Goal: Task Accomplishment & Management: Manage account settings

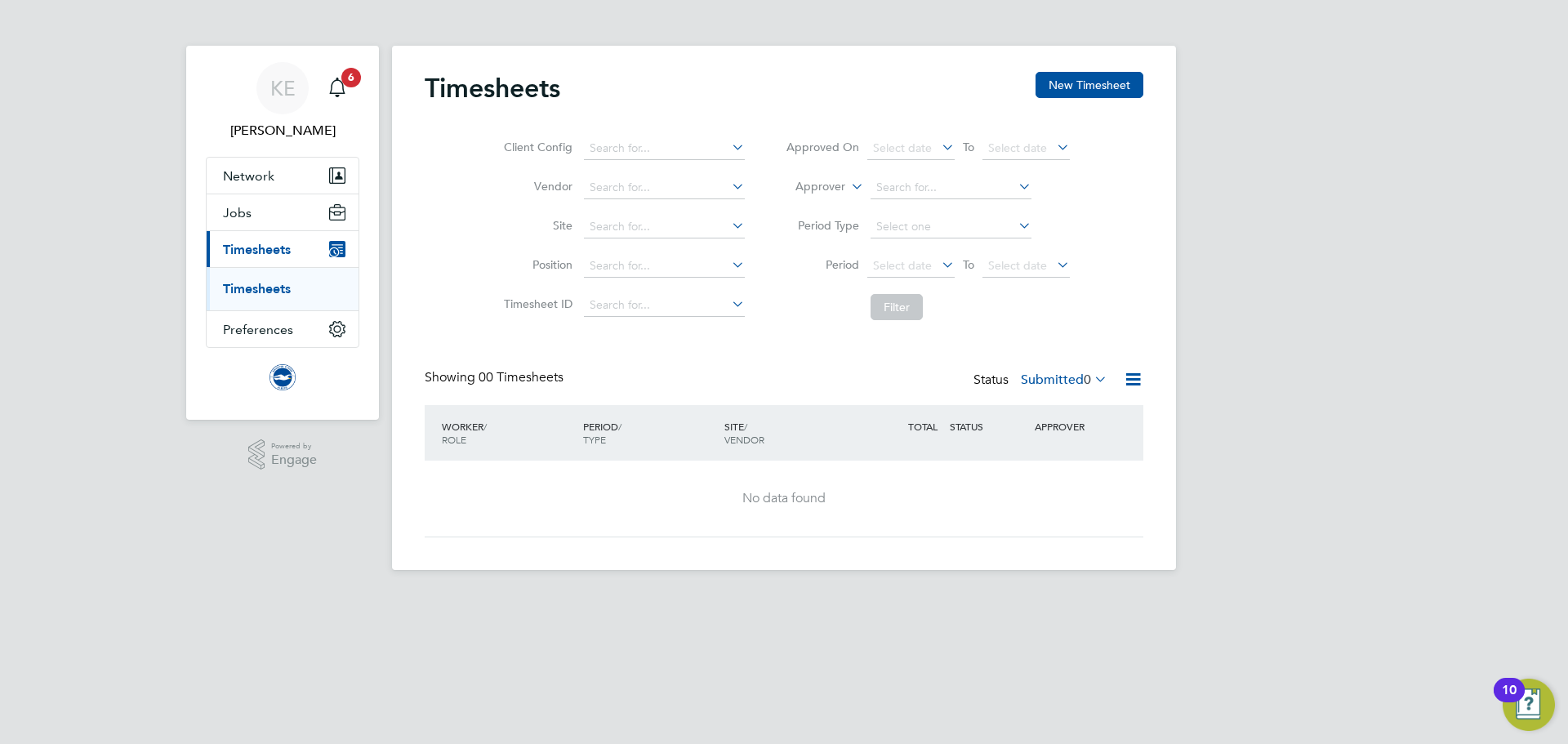
click at [246, 298] on ul "Timesheets" at bounding box center [282, 289] width 152 height 43
click at [254, 290] on link "Timesheets" at bounding box center [256, 289] width 67 height 16
click at [260, 105] on app-avatar "KE" at bounding box center [282, 88] width 52 height 52
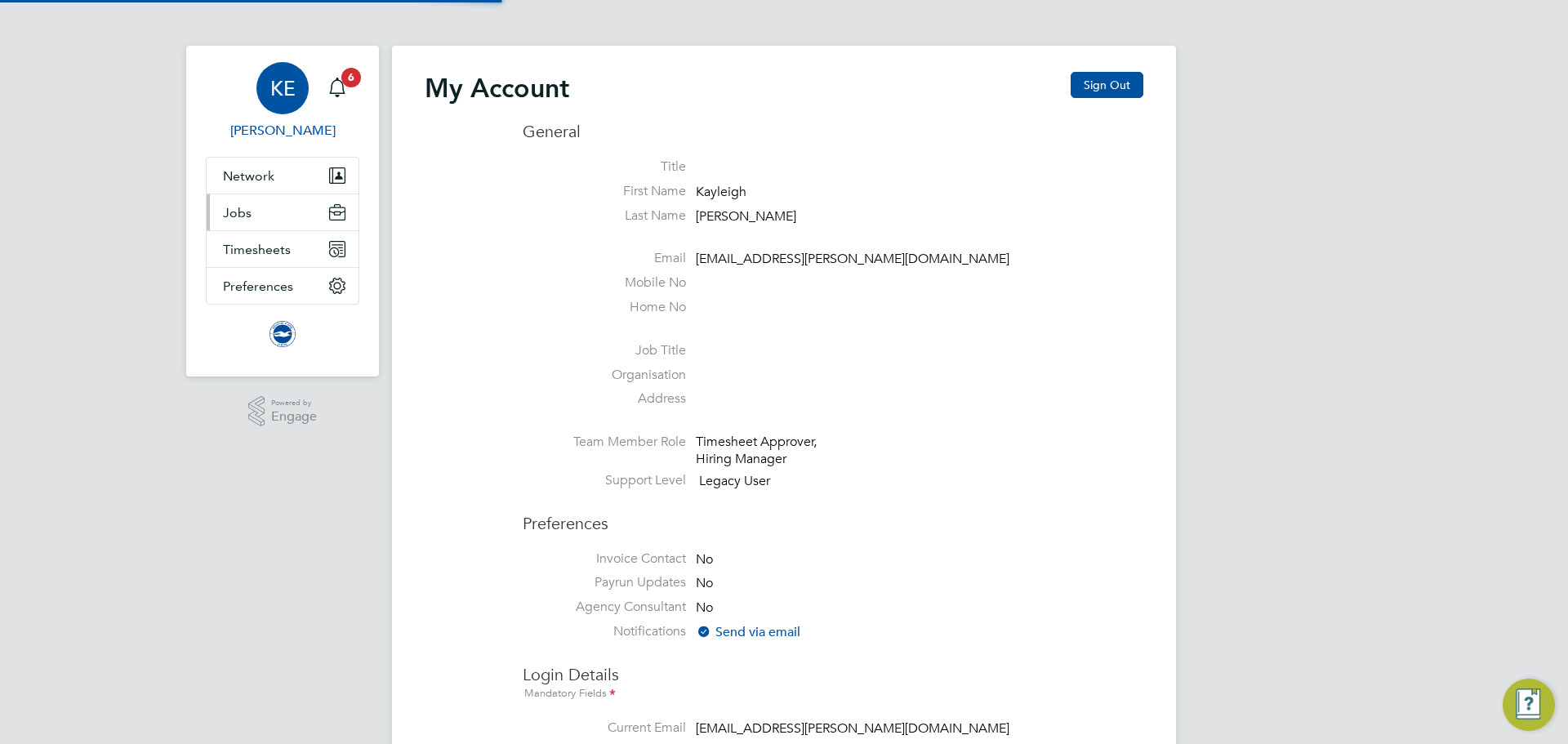
type input "[EMAIL_ADDRESS][PERSON_NAME][DOMAIN_NAME]"
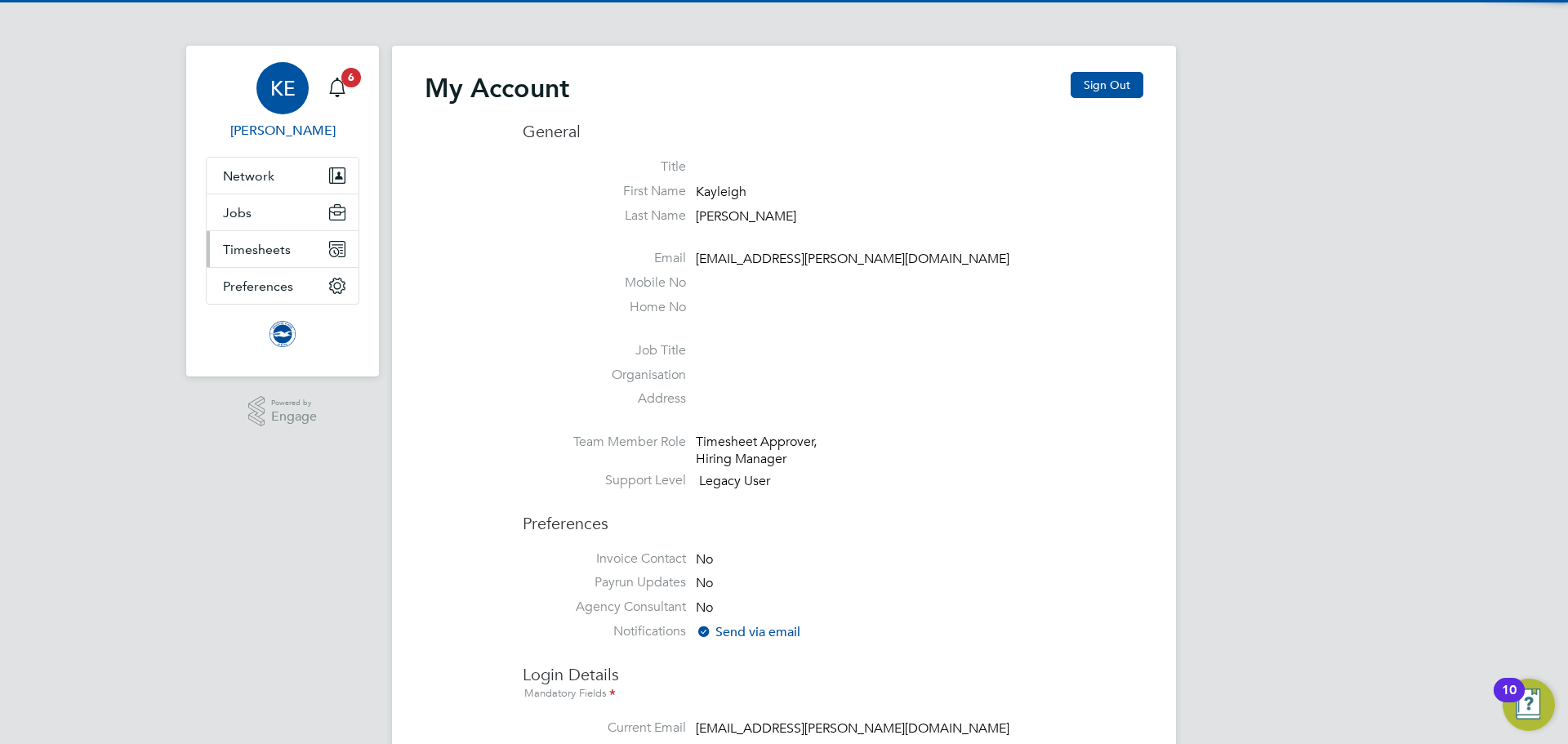
click at [288, 244] on span "Timesheets" at bounding box center [256, 250] width 67 height 16
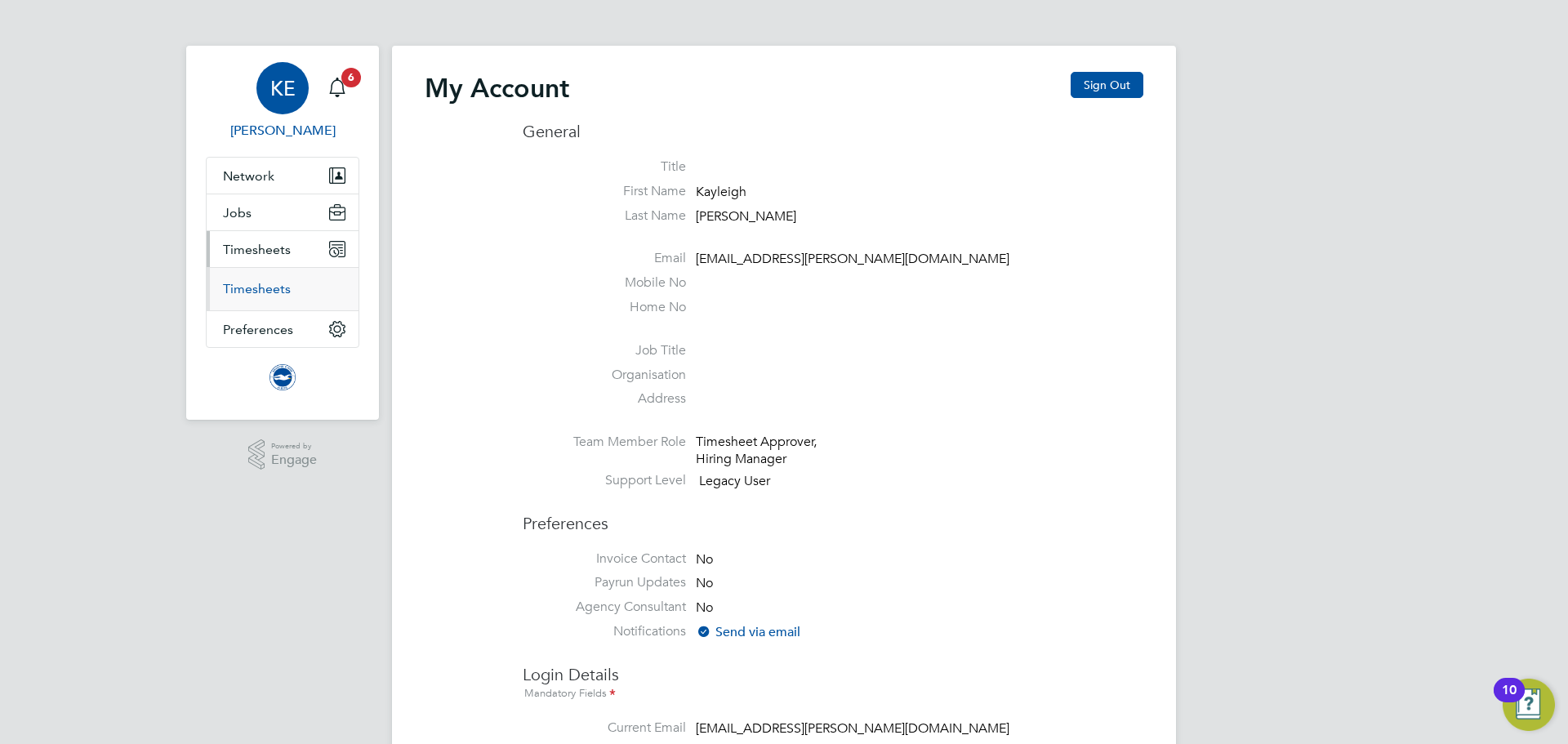
click at [275, 292] on link "Timesheets" at bounding box center [256, 289] width 67 height 16
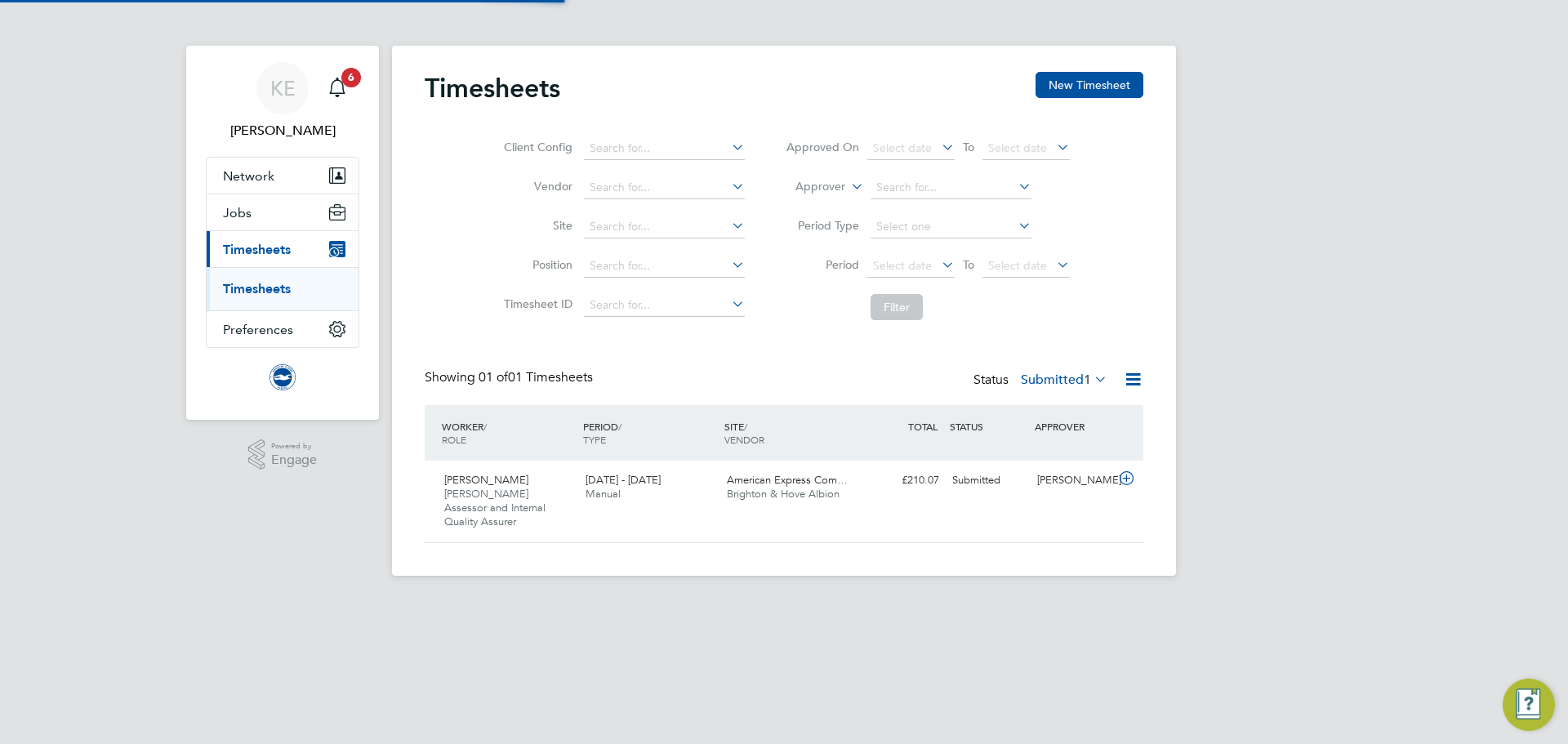
scroll to position [42, 142]
click at [747, 485] on span "American Express Com…" at bounding box center [787, 479] width 121 height 14
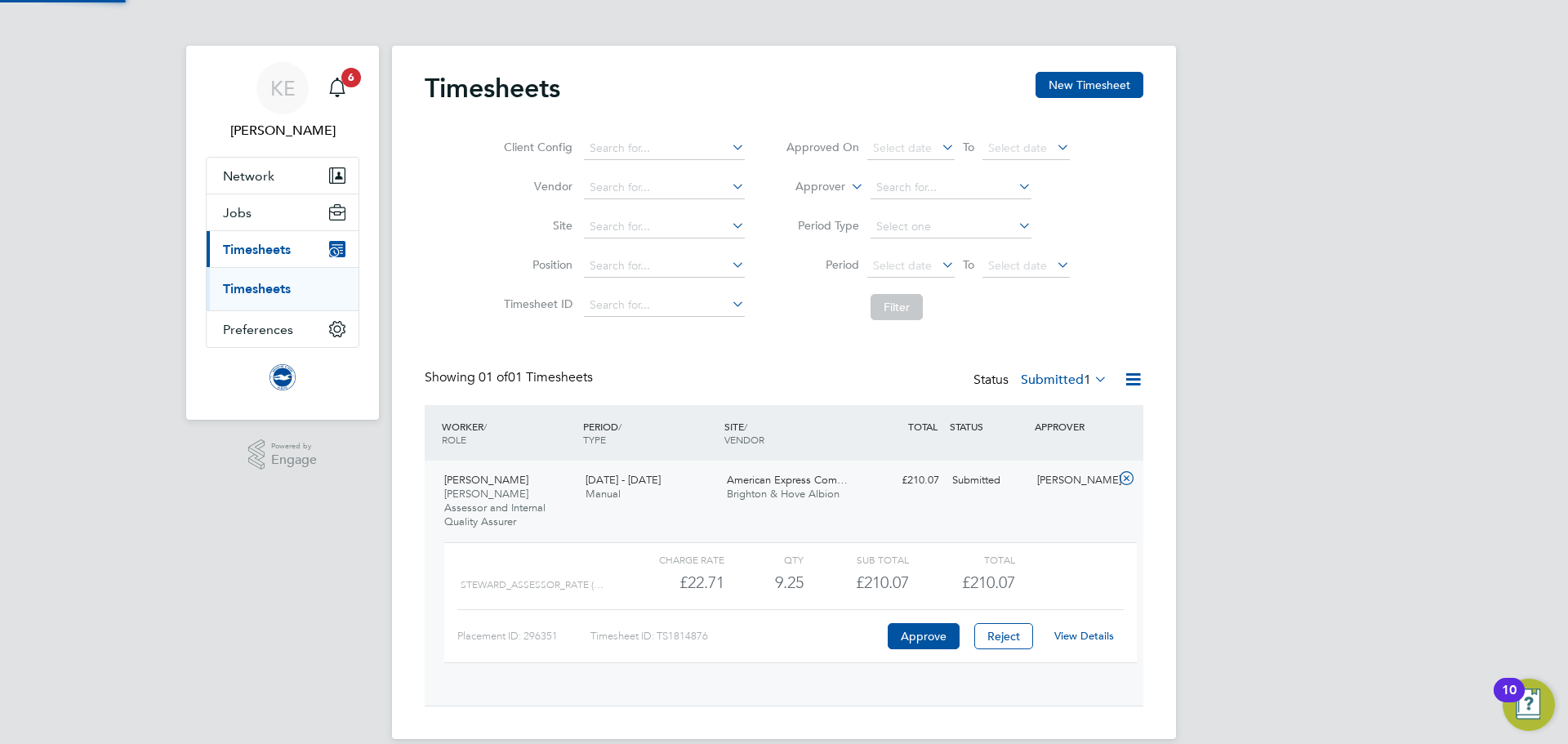
scroll to position [27, 159]
click at [1100, 629] on link "View Details" at bounding box center [1084, 636] width 60 height 14
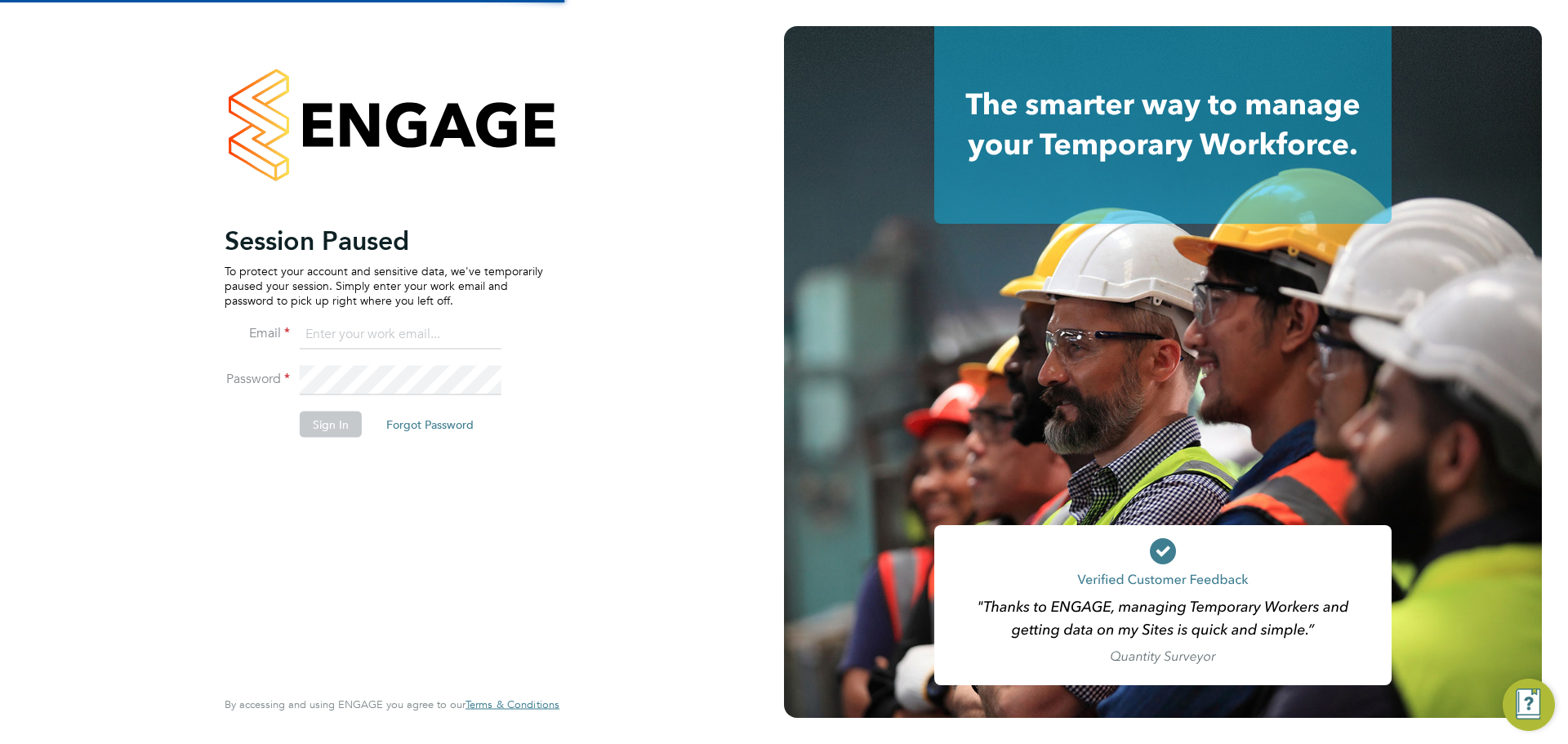
type input "[EMAIL_ADDRESS][PERSON_NAME][DOMAIN_NAME]"
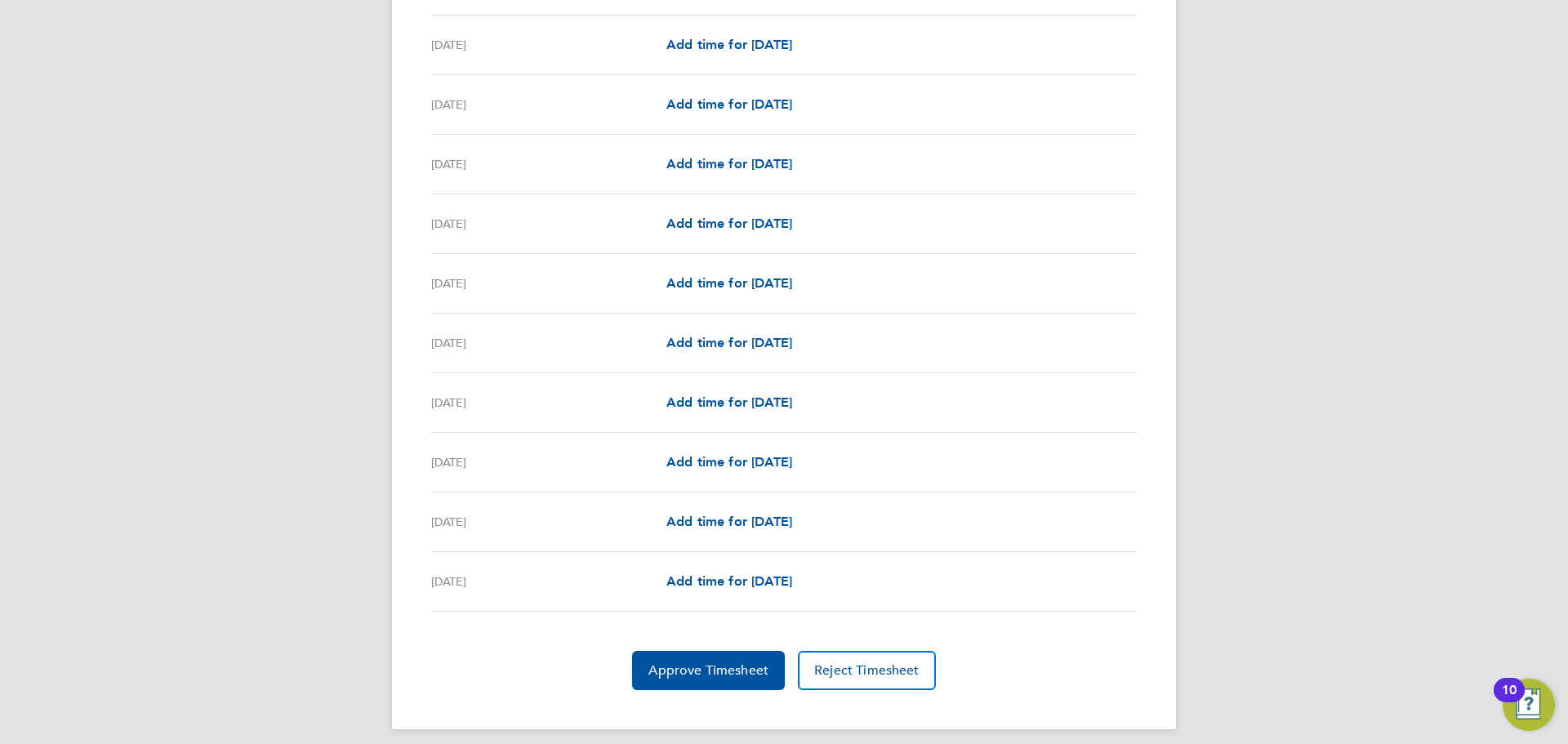
scroll to position [1801, 0]
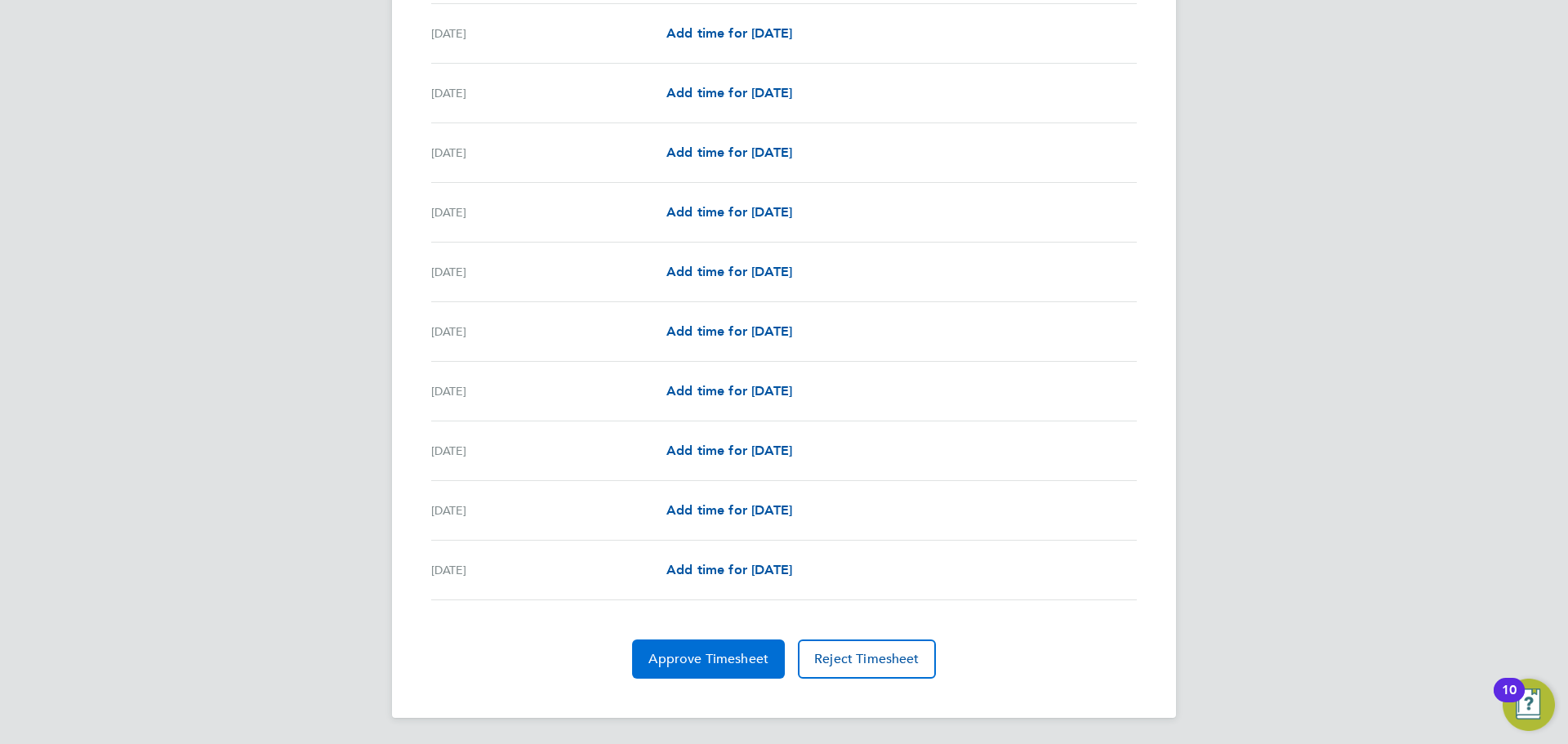
click at [682, 670] on button "Approve Timesheet" at bounding box center [709, 659] width 153 height 39
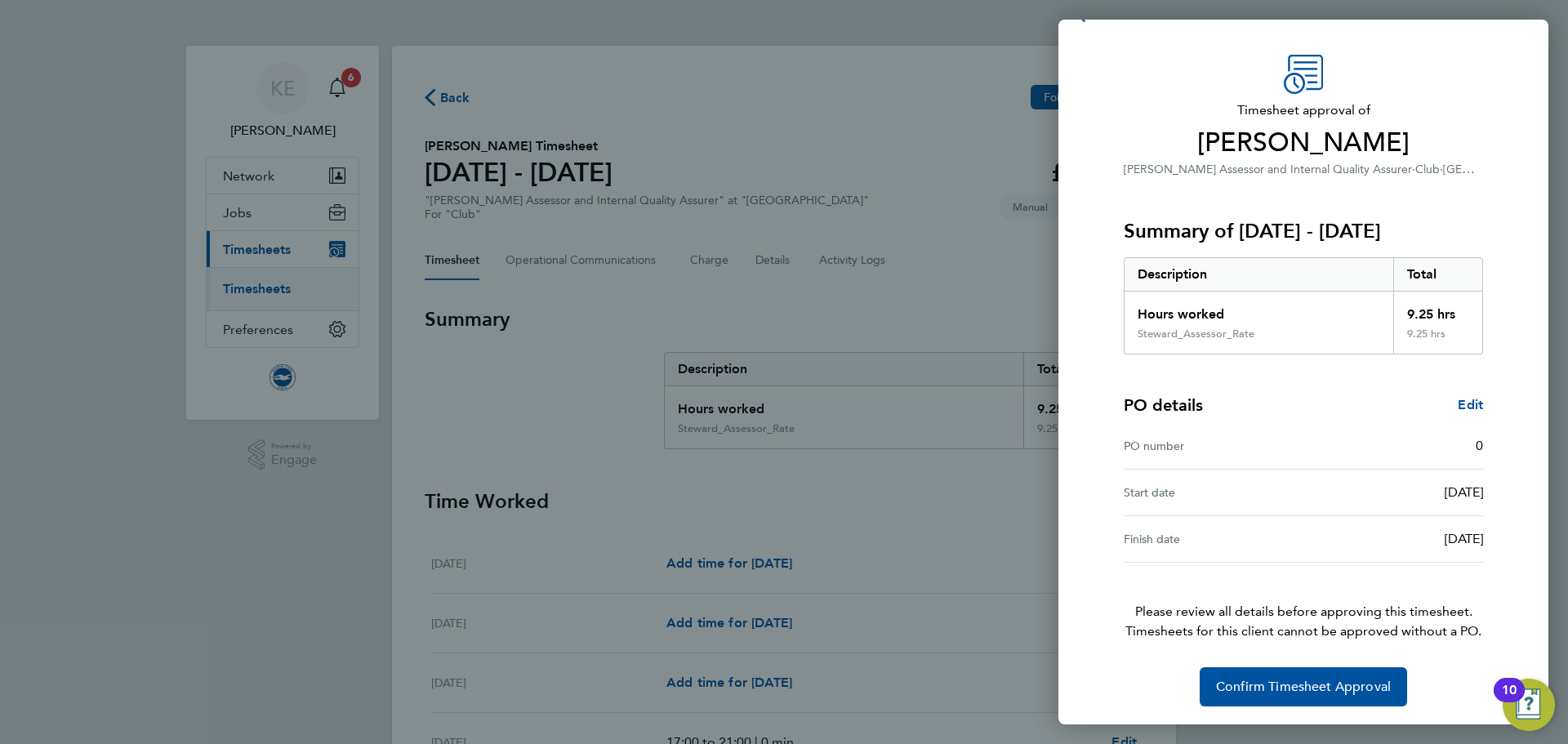
scroll to position [38, 0]
click at [1284, 682] on span "Confirm Timesheet Approval" at bounding box center [1303, 686] width 175 height 17
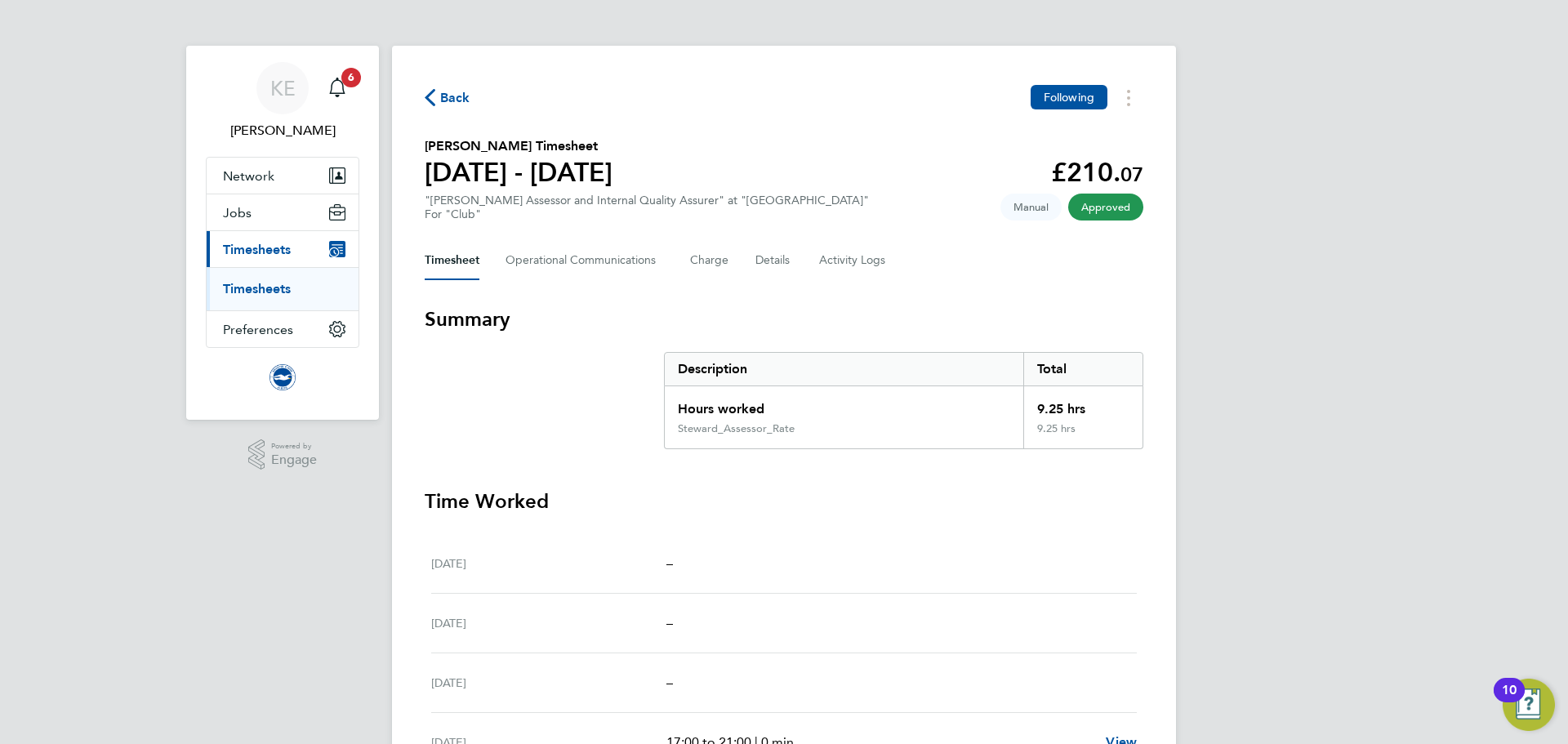
click at [277, 285] on link "Timesheets" at bounding box center [256, 289] width 67 height 16
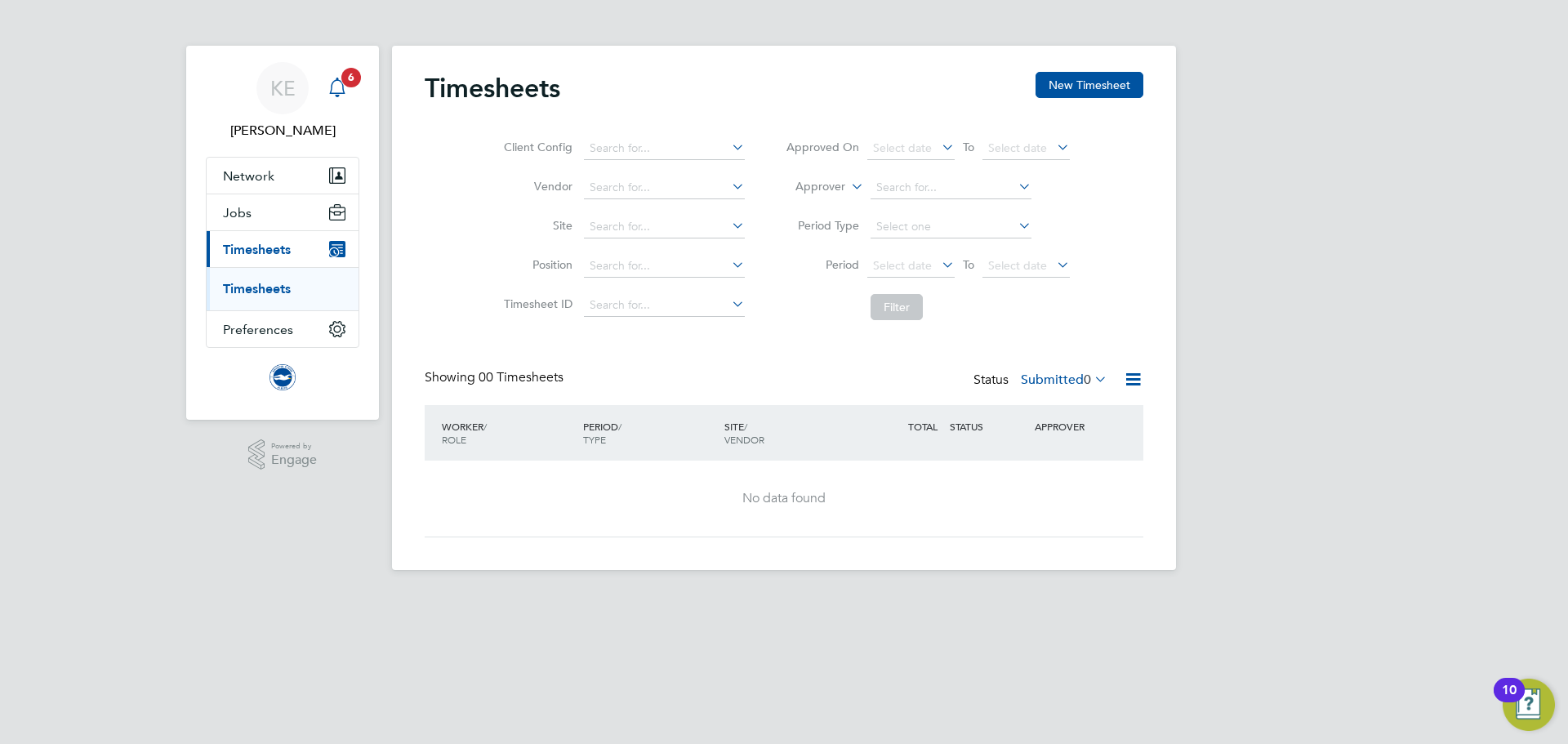
click at [340, 96] on icon "Main navigation" at bounding box center [338, 87] width 20 height 20
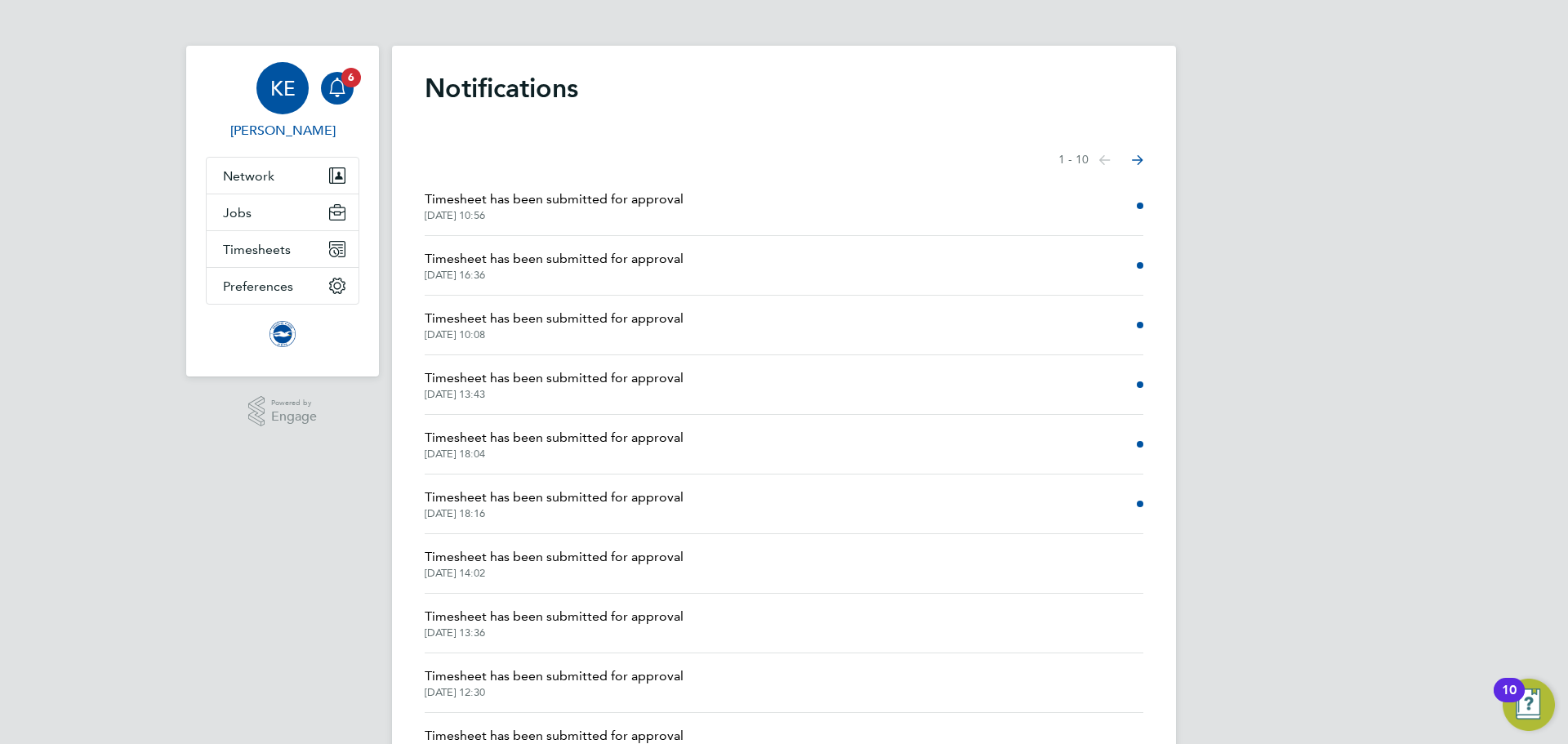
click at [269, 82] on div "KE" at bounding box center [282, 88] width 52 height 52
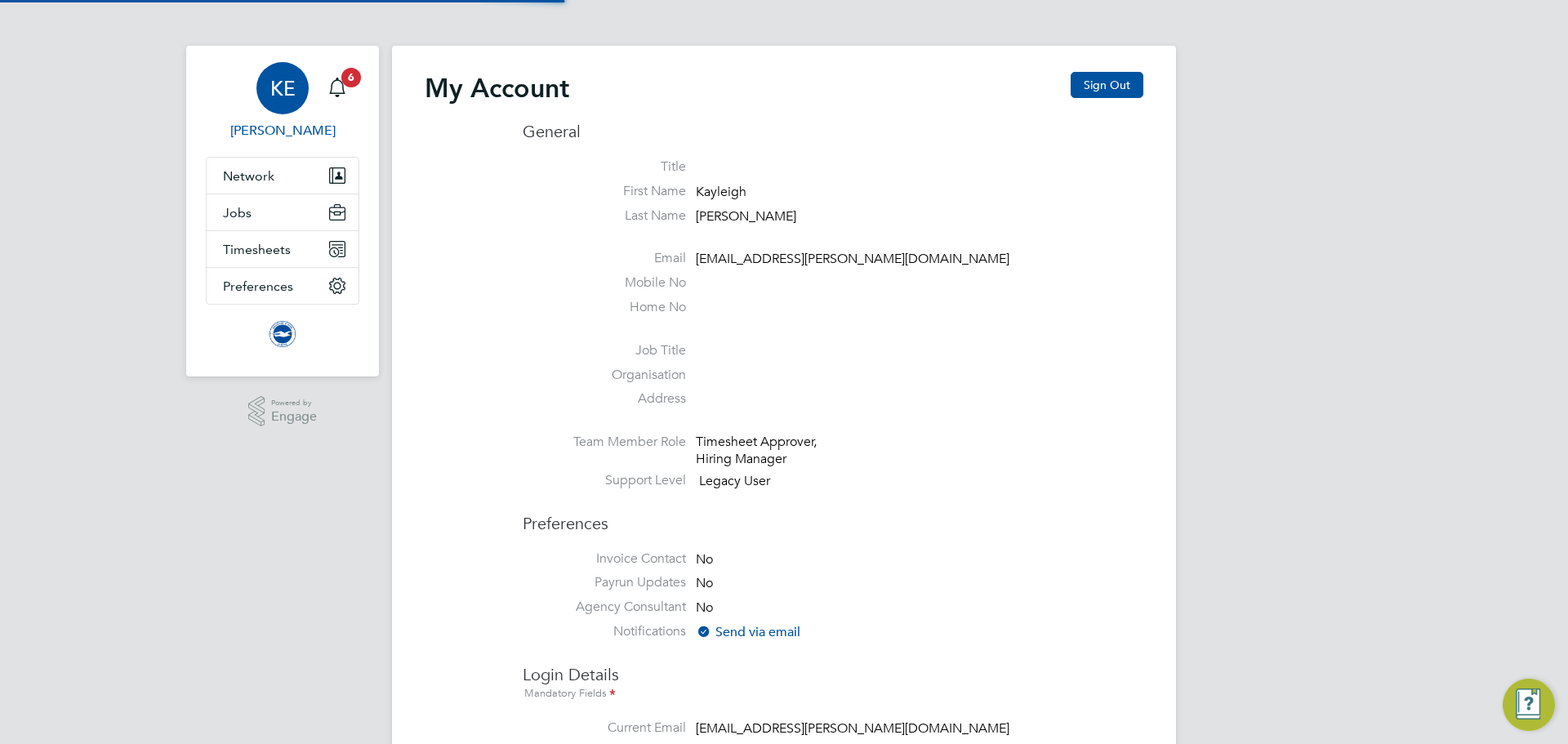
type input "[EMAIL_ADDRESS][PERSON_NAME][DOMAIN_NAME]"
click at [1104, 86] on button "Sign Out" at bounding box center [1107, 84] width 72 height 26
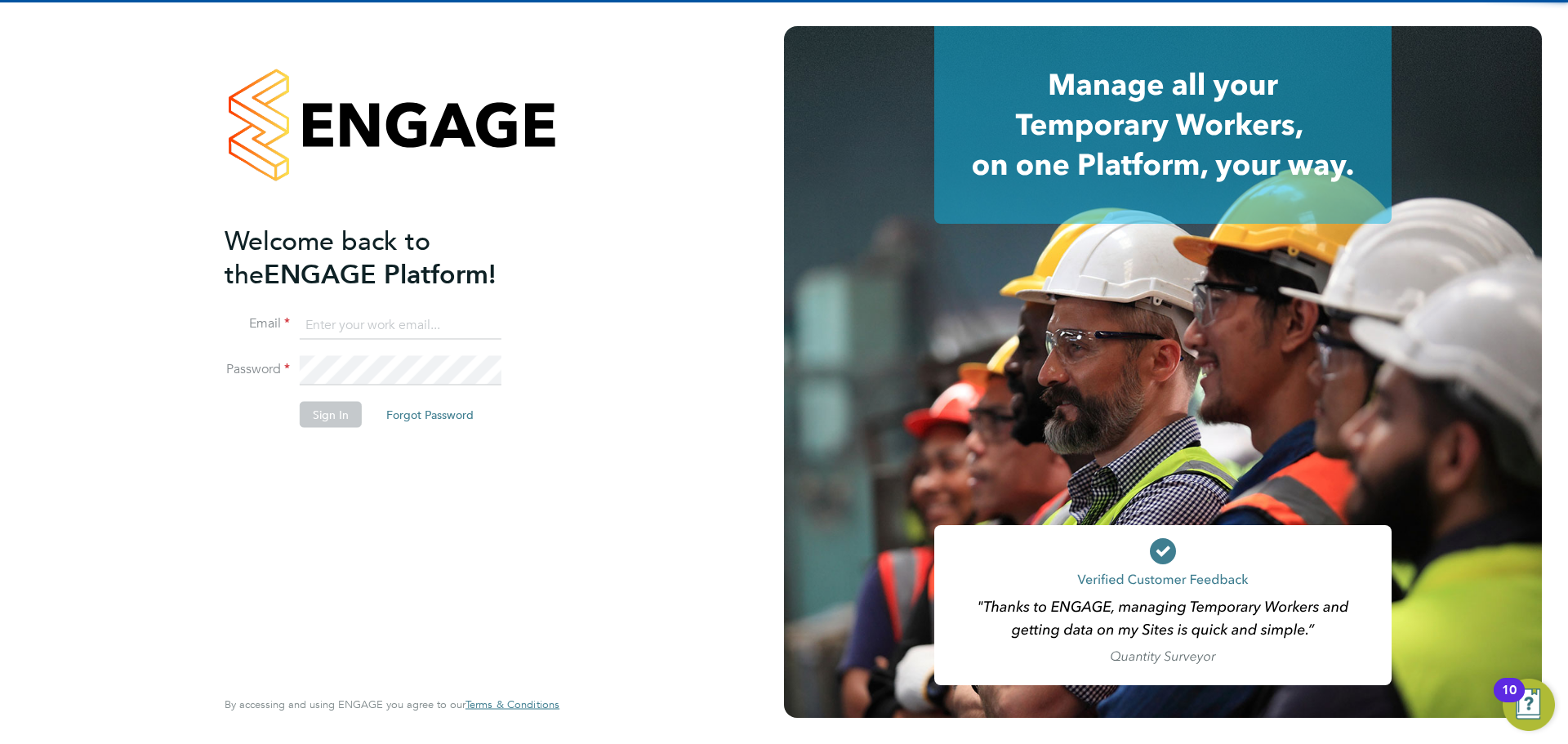
type input "[EMAIL_ADDRESS][PERSON_NAME][DOMAIN_NAME]"
